Goal: Task Accomplishment & Management: Use online tool/utility

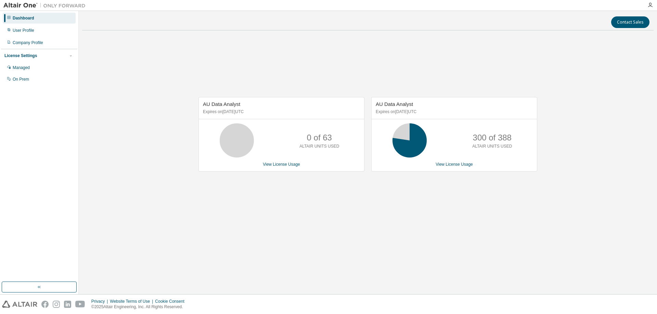
click at [419, 40] on div "AU Data Analyst Expires on [DATE] UTC 0 of 63 ALTAIR UNITS USED View License Us…" at bounding box center [367, 138] width 571 height 204
click at [47, 27] on div "User Profile" at bounding box center [39, 30] width 73 height 11
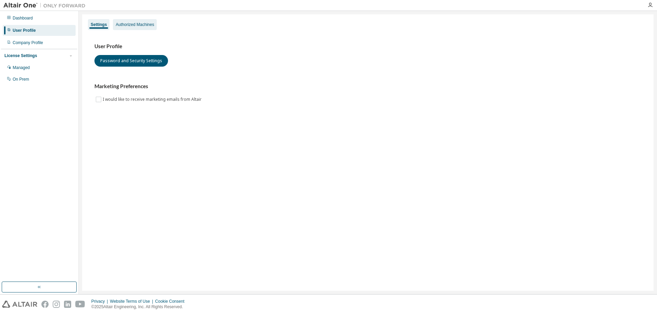
click at [135, 26] on div "Authorized Machines" at bounding box center [135, 24] width 38 height 5
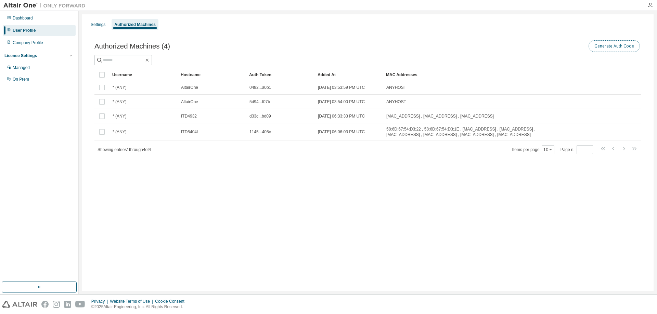
click at [612, 44] on button "Generate Auth Code" at bounding box center [613, 46] width 51 height 12
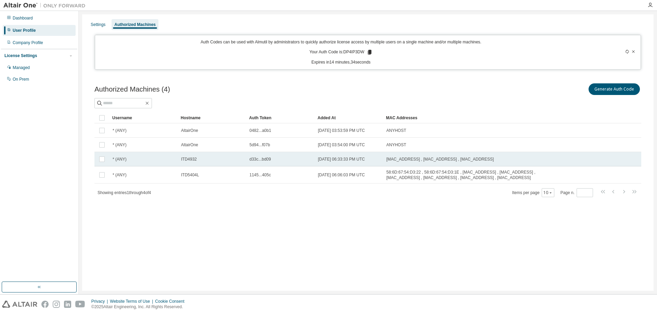
drag, startPoint x: 250, startPoint y: 227, endPoint x: 381, endPoint y: 160, distance: 147.8
click at [250, 227] on div "Settings Authorized Machines Auth Codes can be used with Almutil by administrat…" at bounding box center [367, 152] width 571 height 277
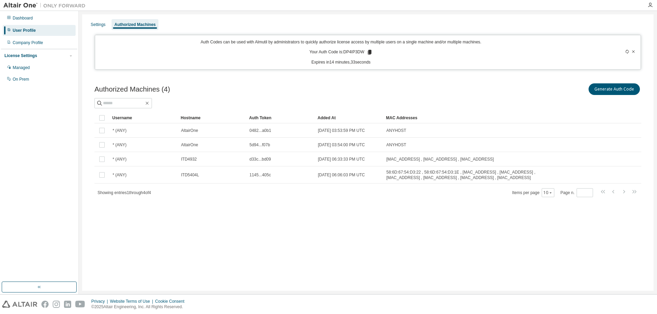
click at [349, 53] on p "Your Auth Code is: DP4IP3DW" at bounding box center [340, 52] width 63 height 6
copy p "DP4IP3DW"
click at [128, 314] on div "Privacy Website Terms of Use Cookie Consent © 2025 Altair Engineering, Inc. All…" at bounding box center [328, 304] width 657 height 19
click at [552, 76] on div "Authorized Machines (4) Generate Auth Code Clear Load Save Save As Field Operat…" at bounding box center [367, 145] width 563 height 142
